Goal: Obtain resource: Download file/media

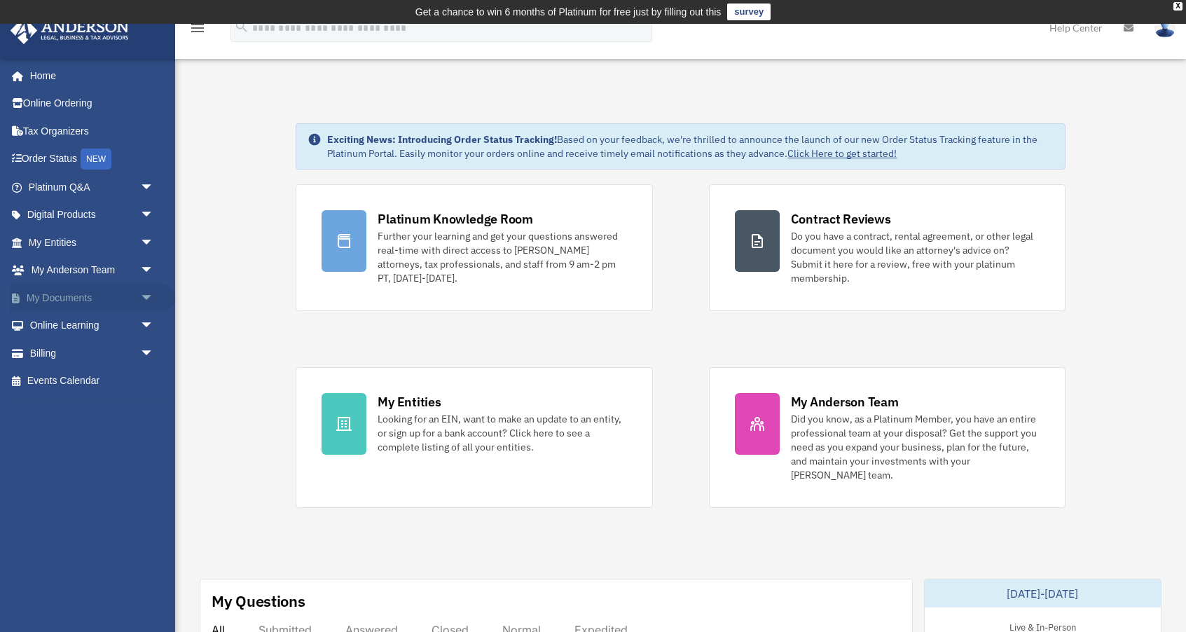
click at [149, 296] on span "arrow_drop_down" at bounding box center [154, 298] width 28 height 29
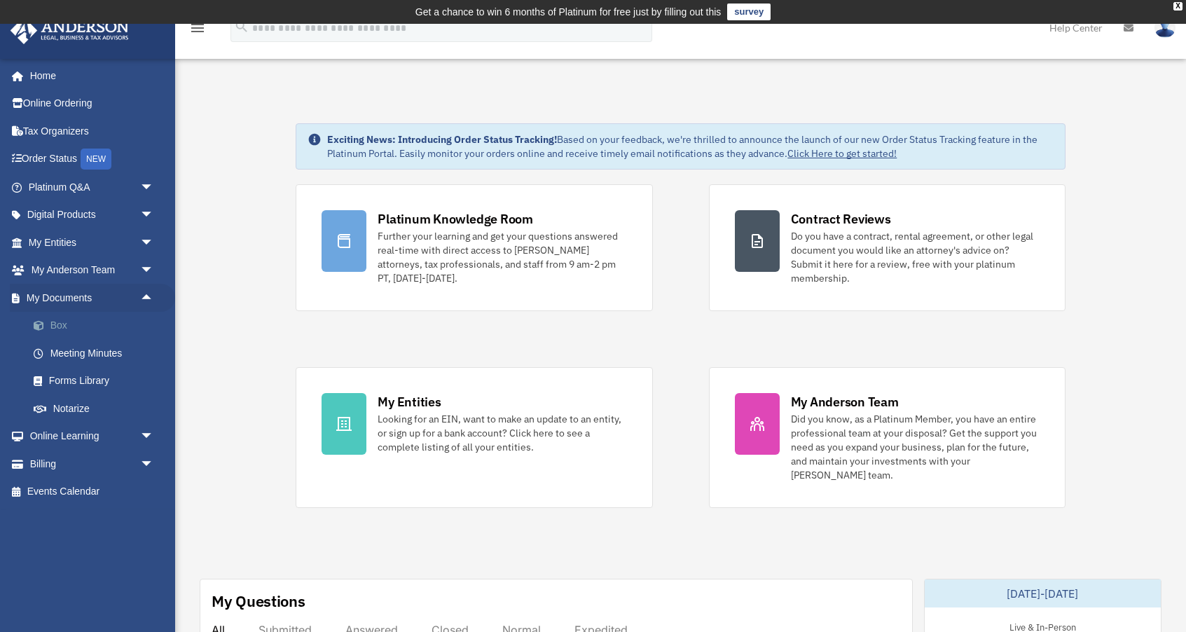
click at [69, 327] on link "Box" at bounding box center [98, 326] width 156 height 28
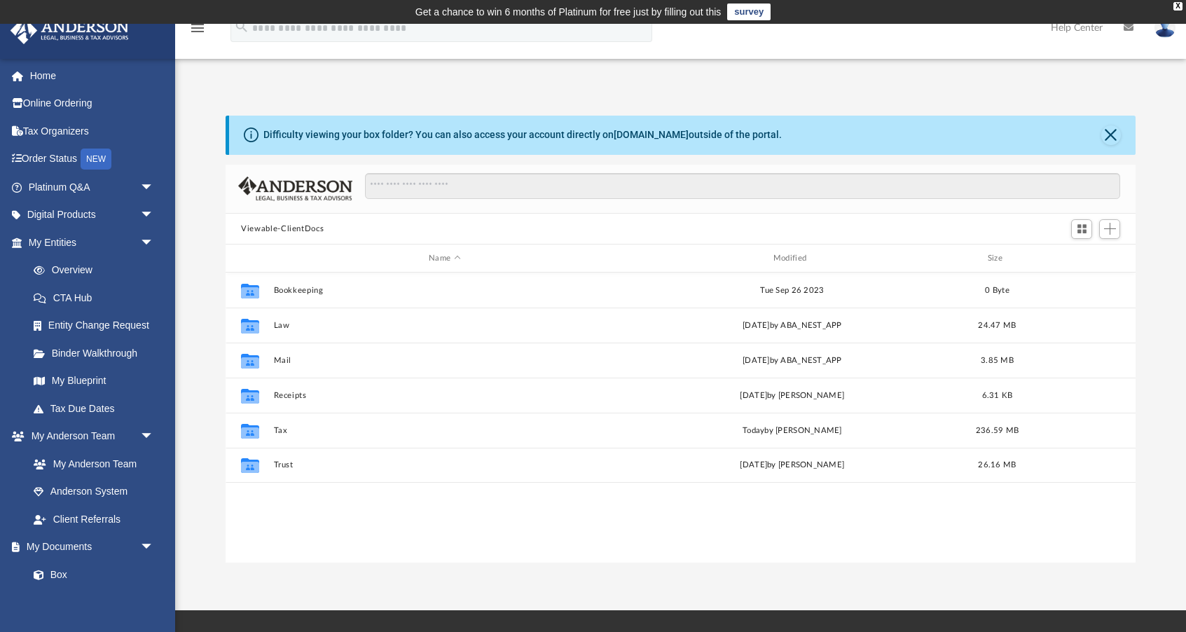
scroll to position [318, 910]
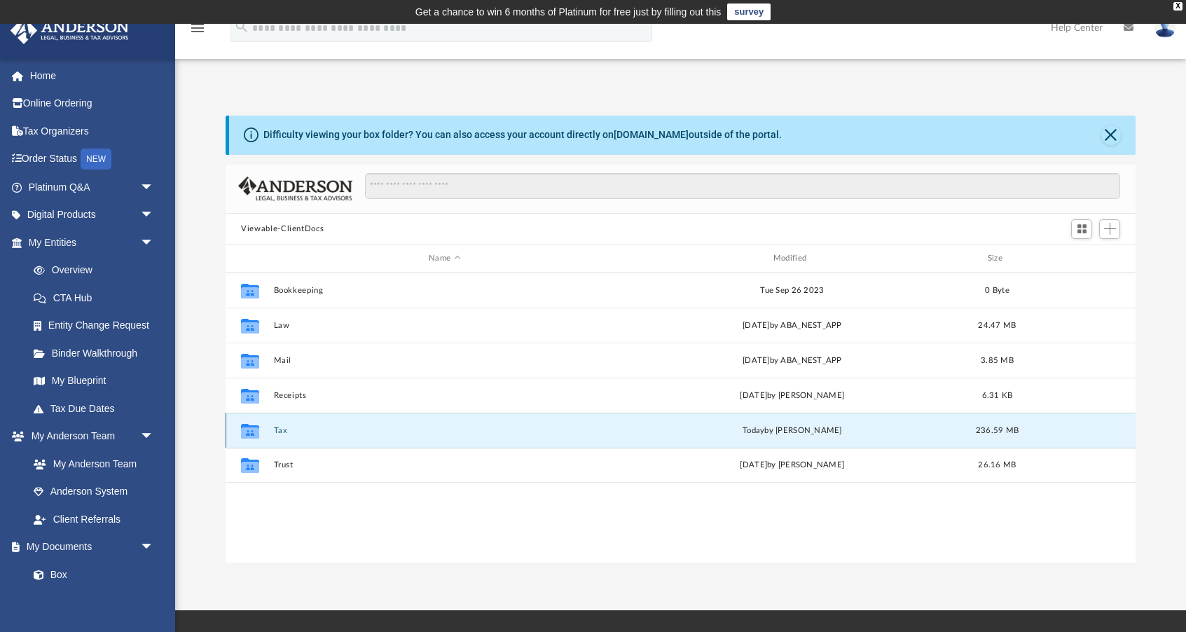
click at [285, 431] on button "Tax" at bounding box center [445, 430] width 342 height 9
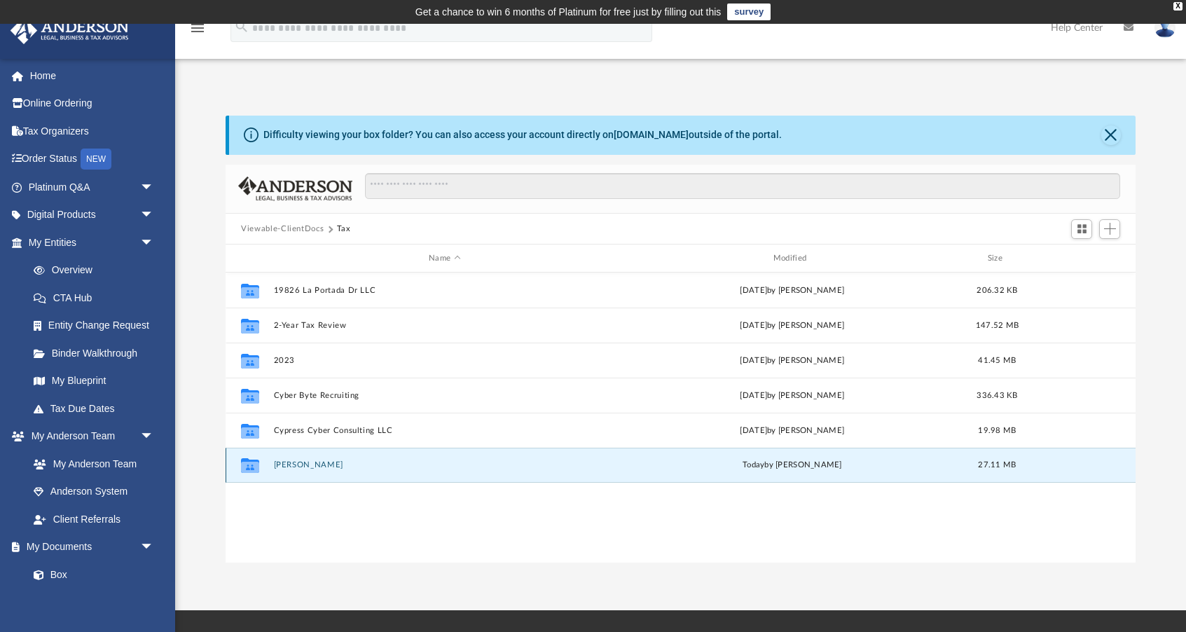
click at [294, 463] on button "[PERSON_NAME]" at bounding box center [445, 465] width 342 height 9
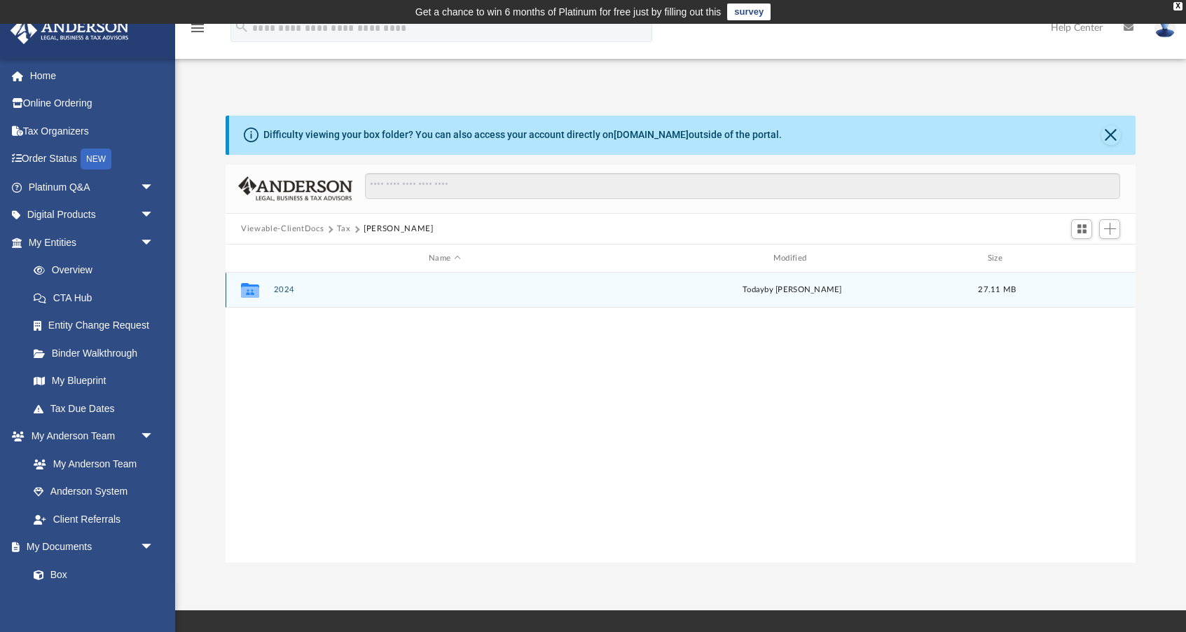
click at [275, 284] on div "Collaborated Folder 2024 [DATE] by [PERSON_NAME] 27.11 MB" at bounding box center [681, 290] width 910 height 35
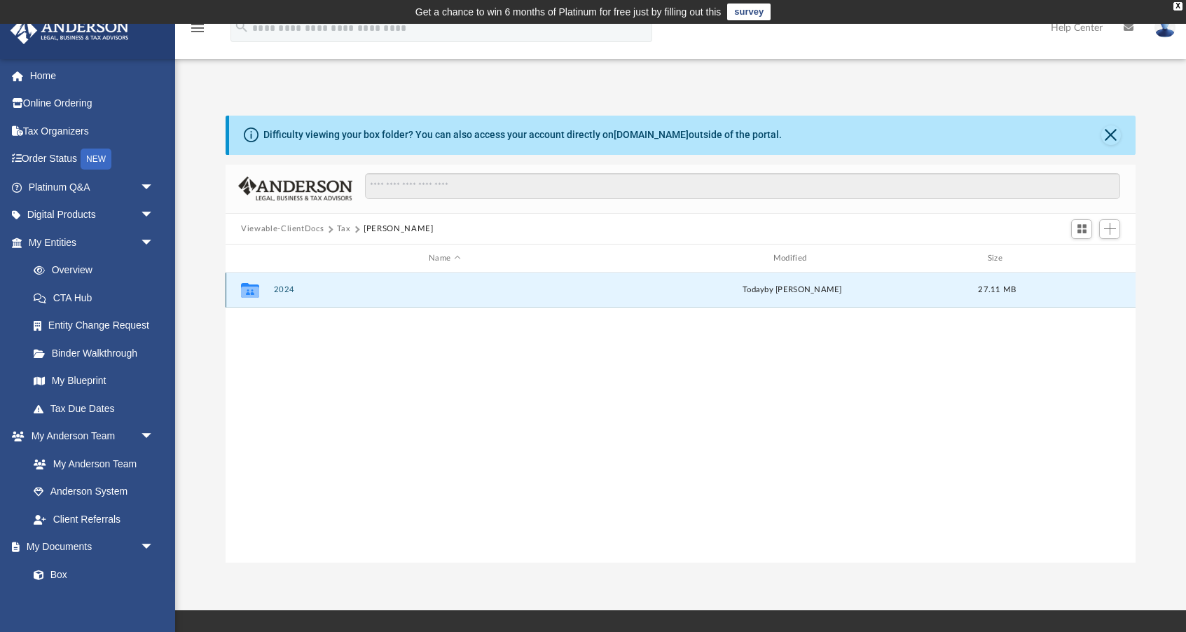
click at [282, 287] on button "2024" at bounding box center [445, 290] width 342 height 9
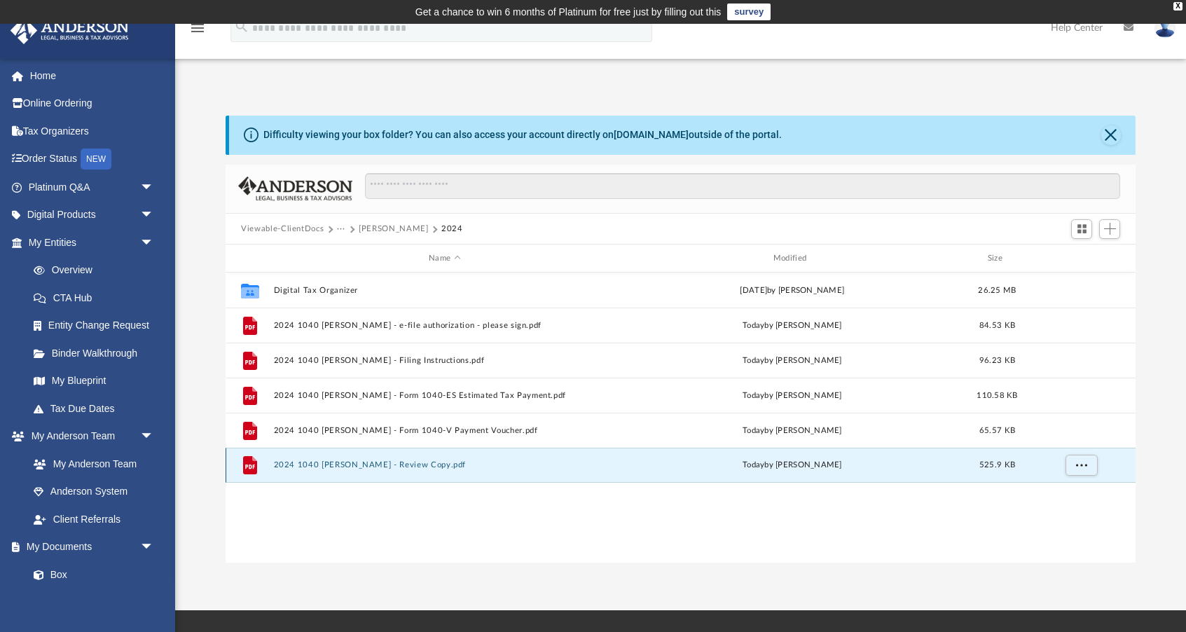
click at [422, 465] on button "2024 1040 [PERSON_NAME] - Review Copy.pdf" at bounding box center [445, 465] width 342 height 9
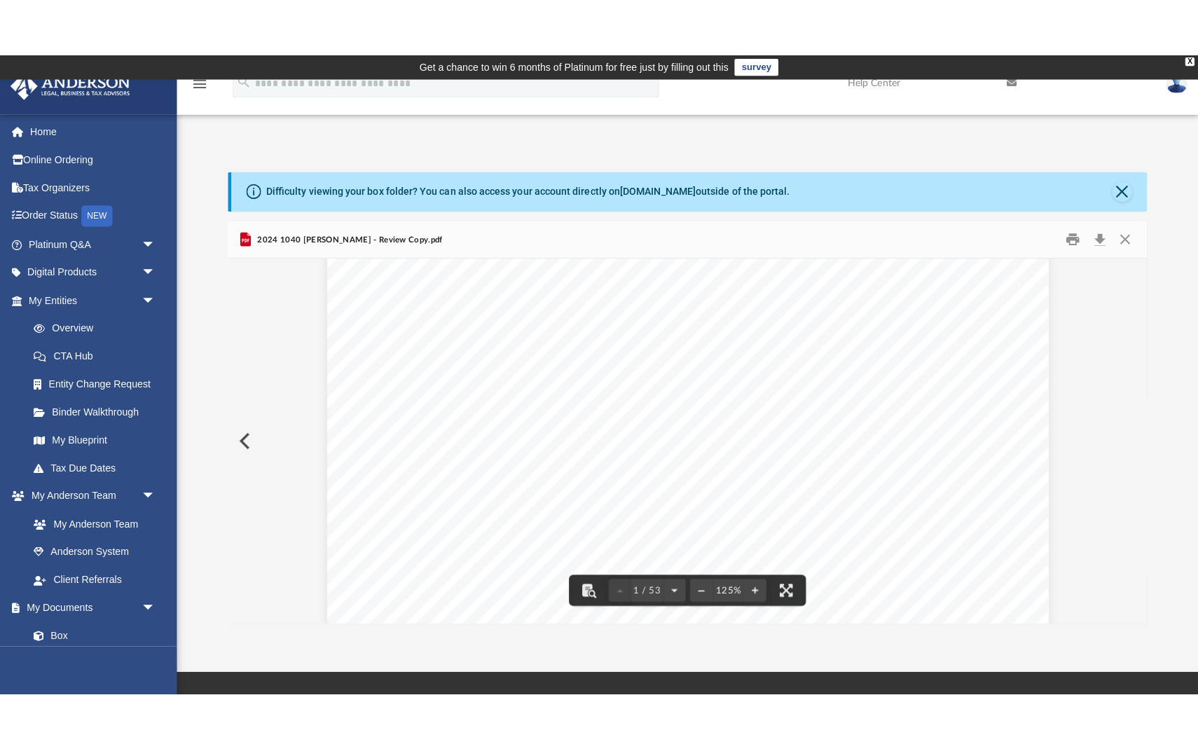
scroll to position [146, 0]
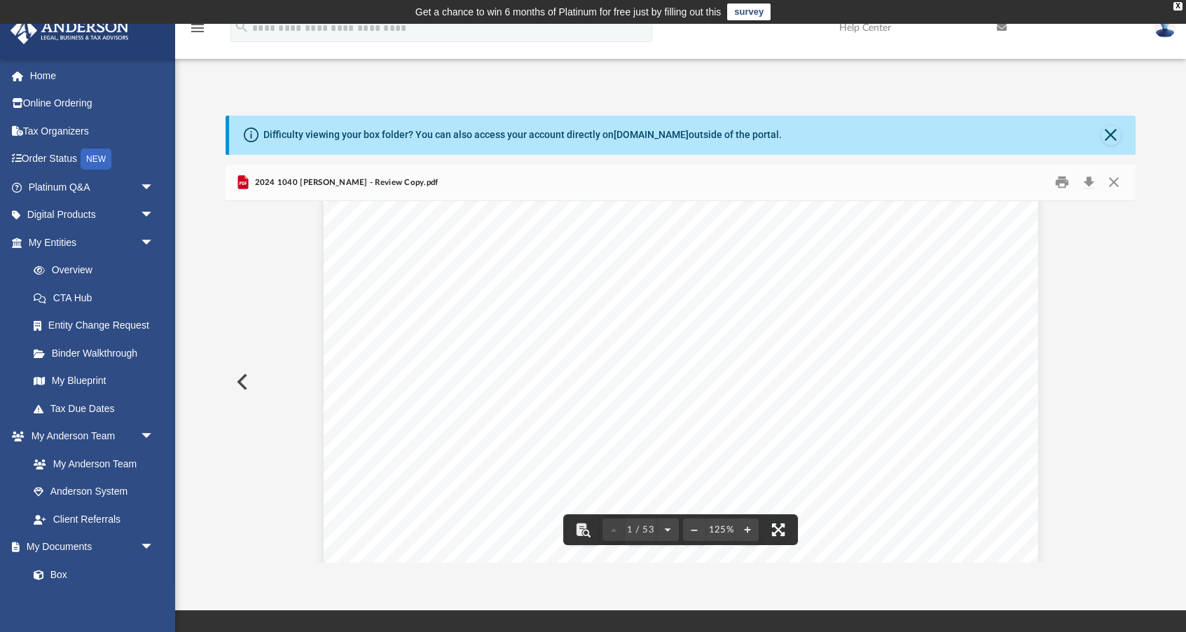
click at [779, 534] on button "File preview" at bounding box center [778, 529] width 31 height 31
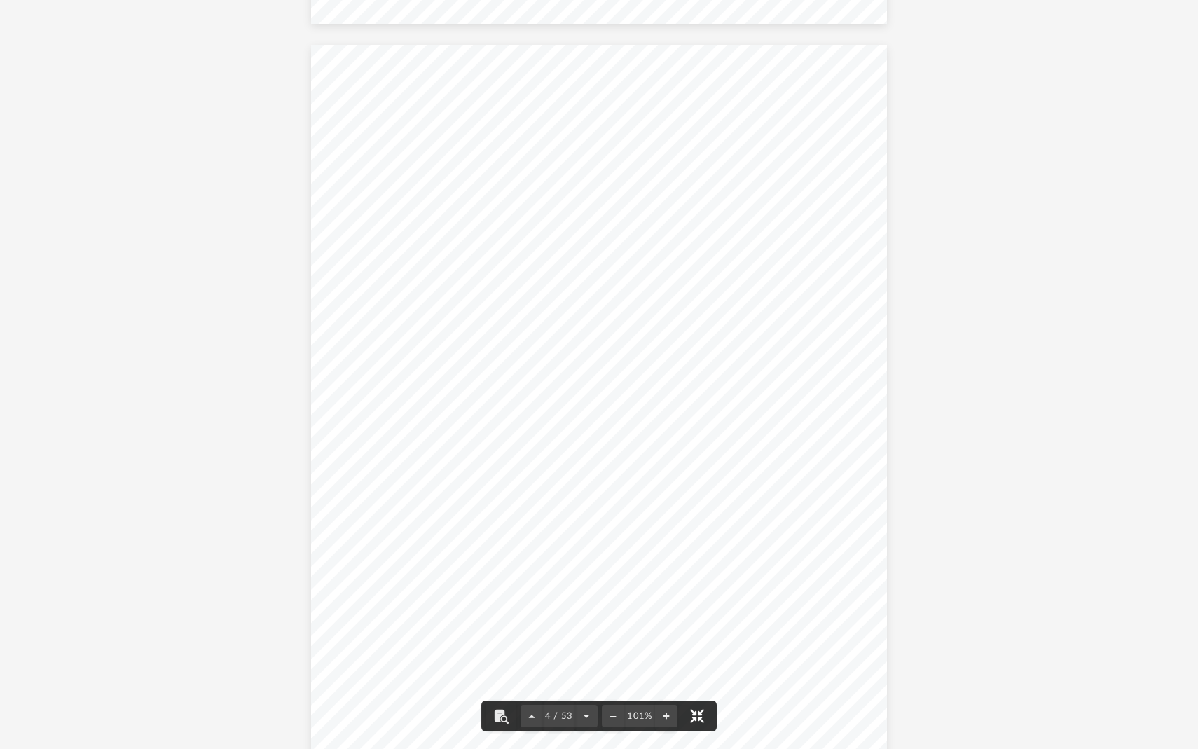
scroll to position [2262, 0]
click at [703, 321] on span "COPY" at bounding box center [730, 294] width 158 height 183
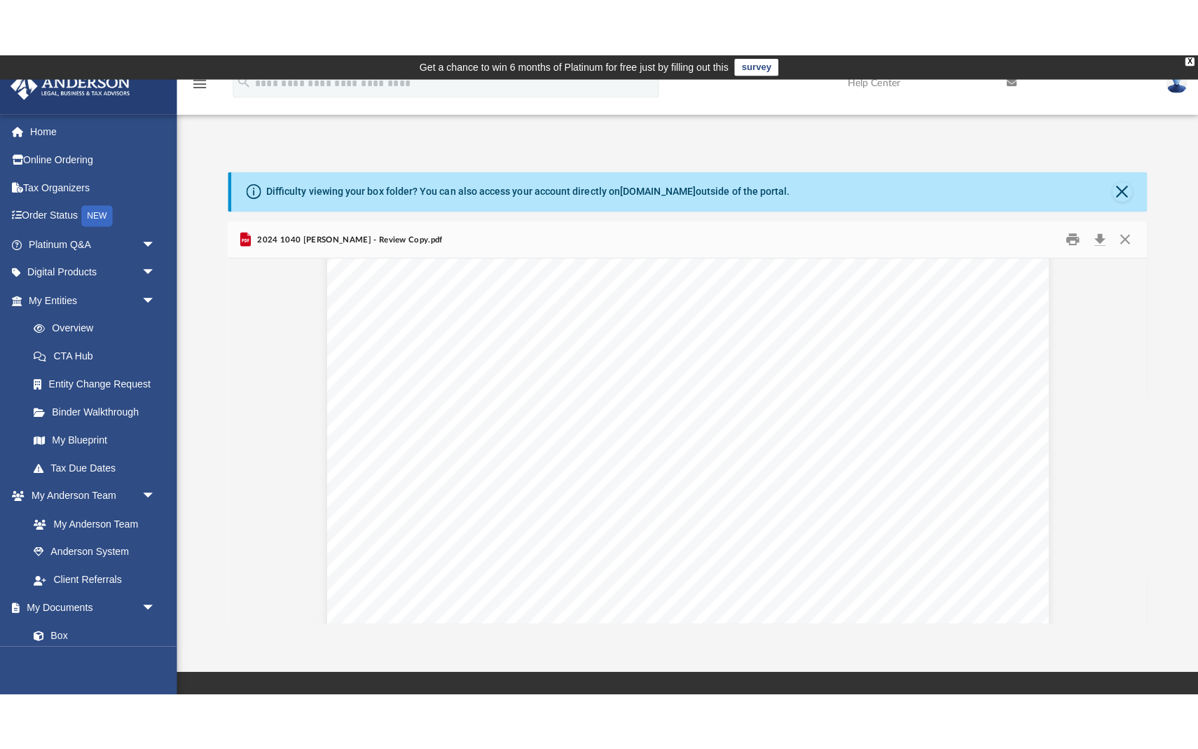
scroll to position [4696, 2]
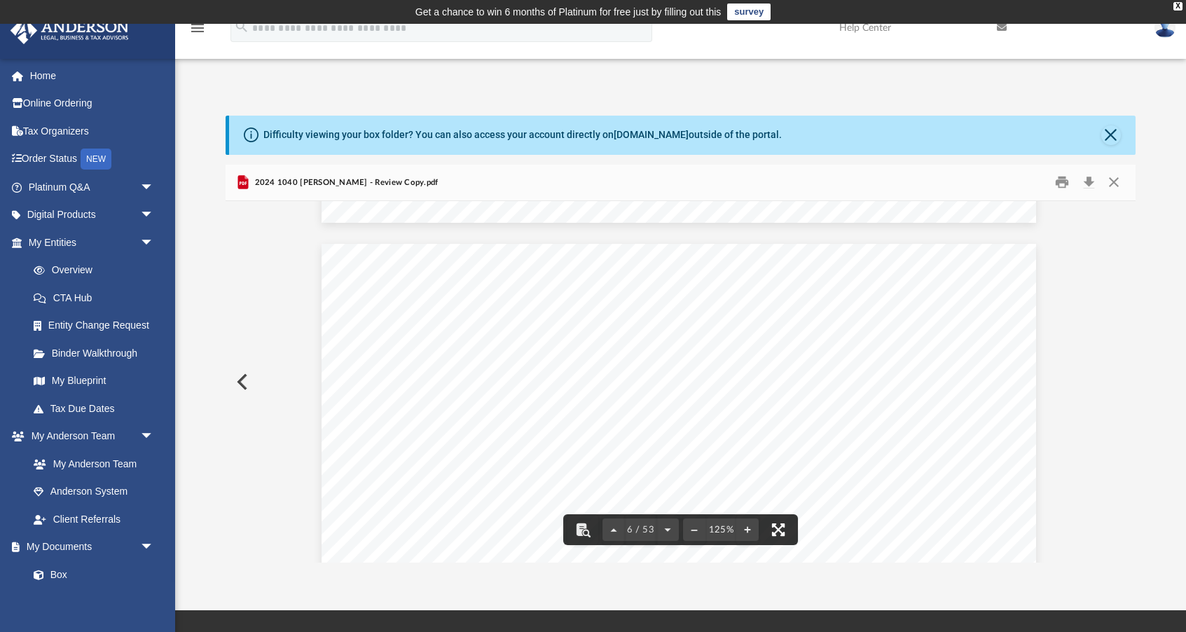
click at [782, 522] on button "File preview" at bounding box center [778, 529] width 31 height 31
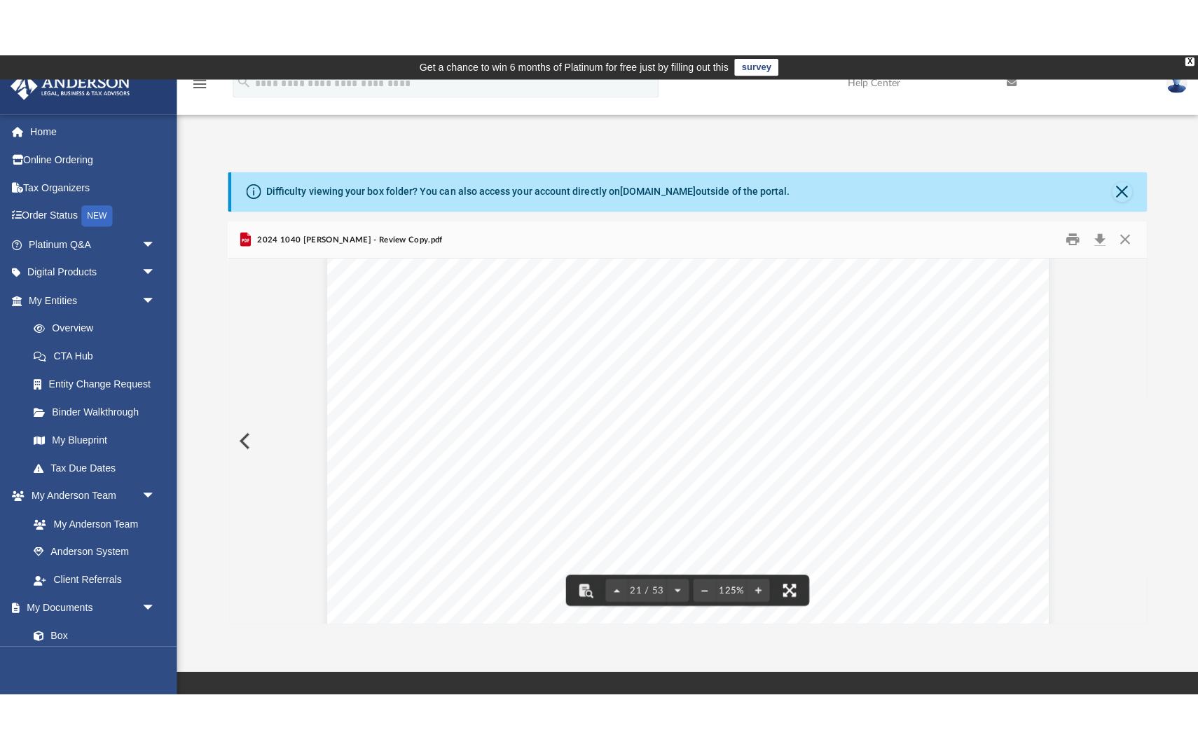
scroll to position [19419, 0]
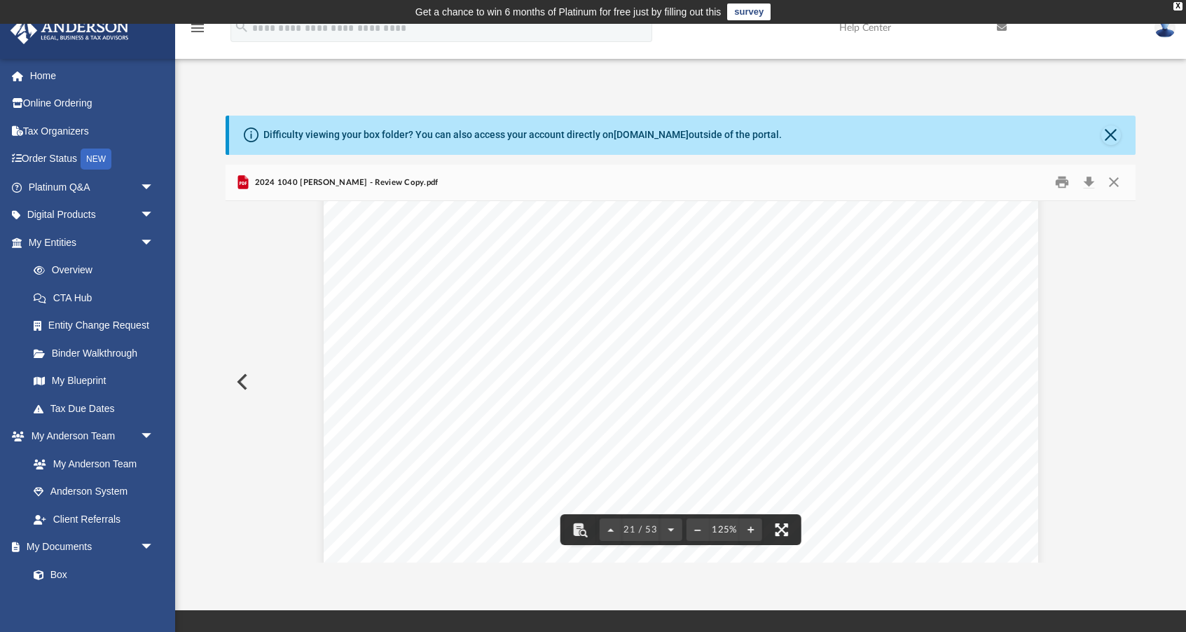
click at [781, 528] on button "File preview" at bounding box center [781, 529] width 31 height 31
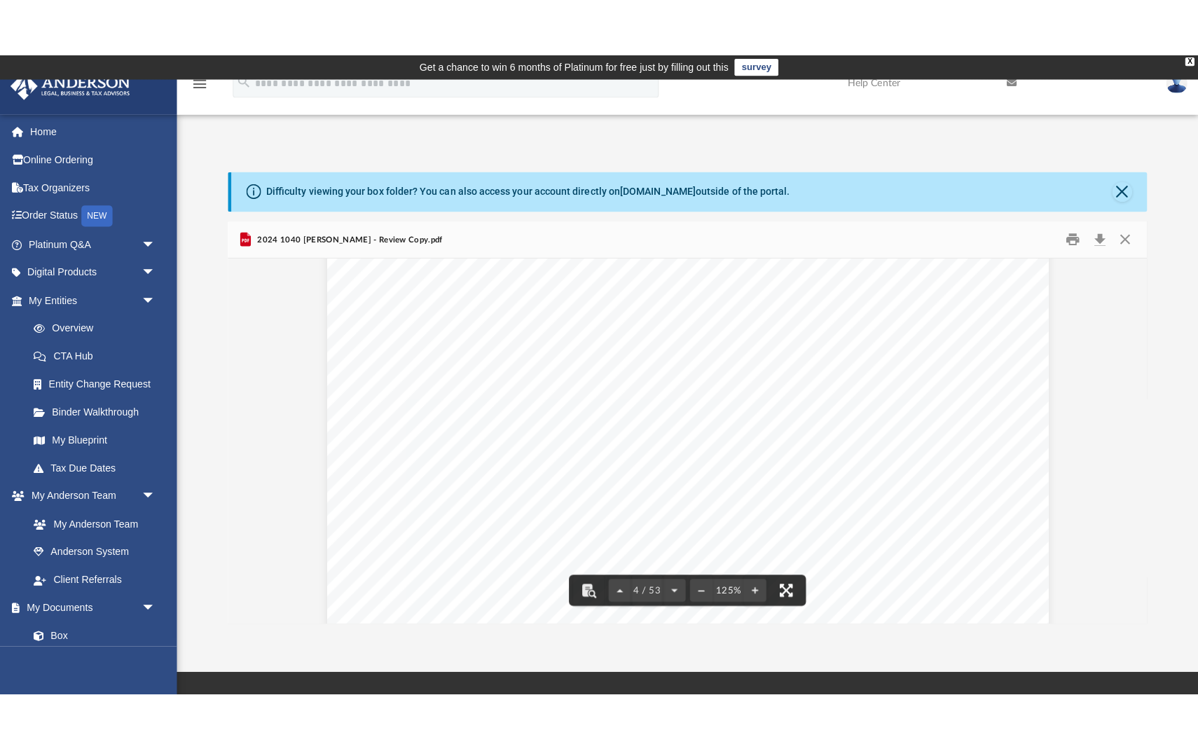
scroll to position [3208, 0]
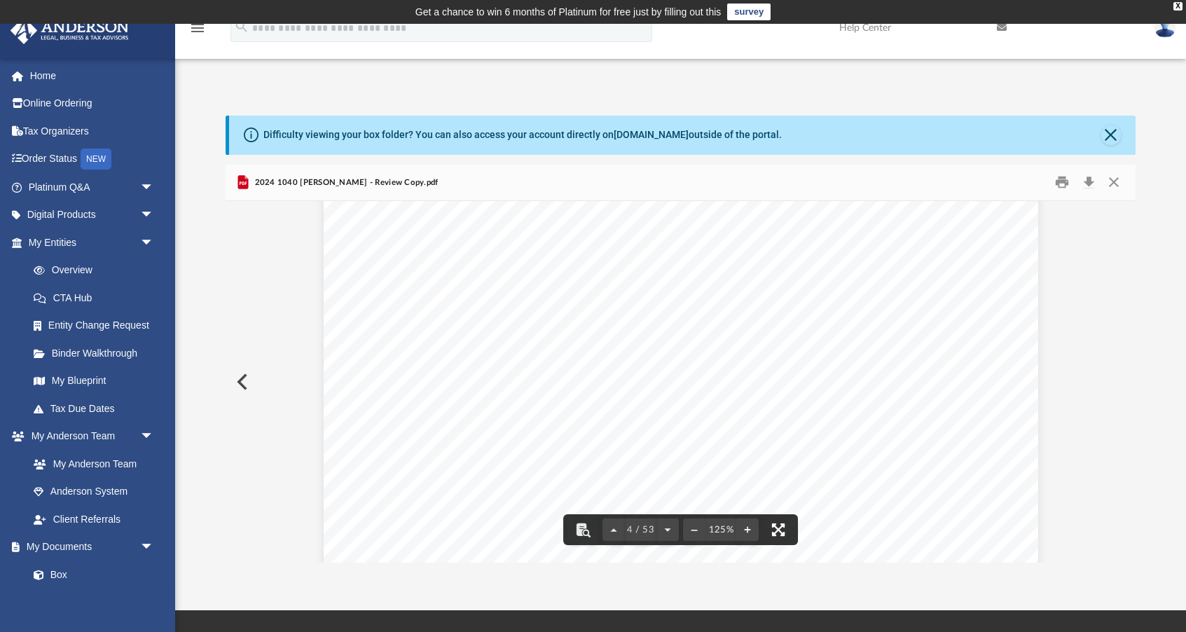
click at [783, 534] on button "File preview" at bounding box center [778, 529] width 31 height 31
